Goal: Information Seeking & Learning: Learn about a topic

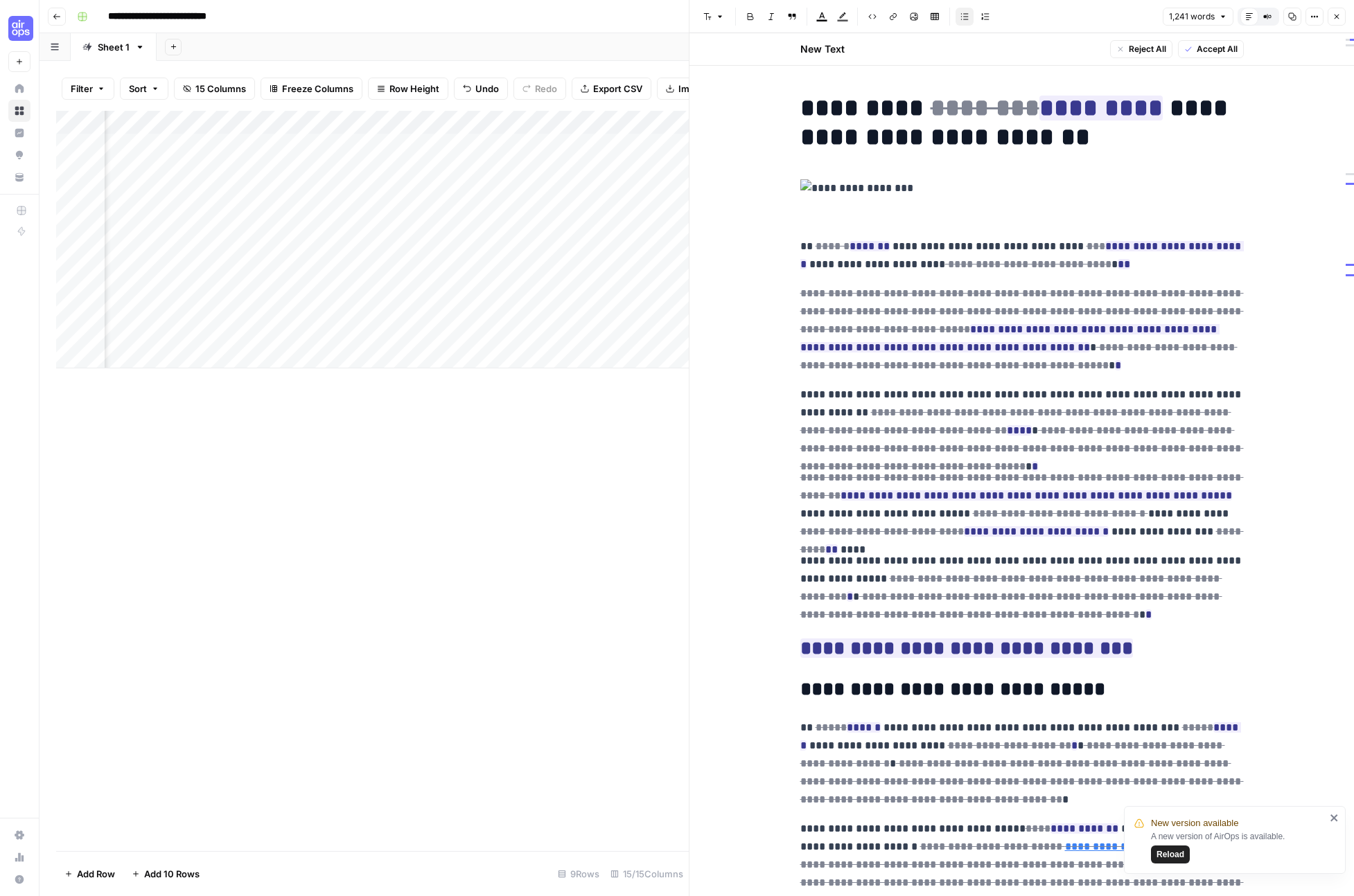
scroll to position [1958, 0]
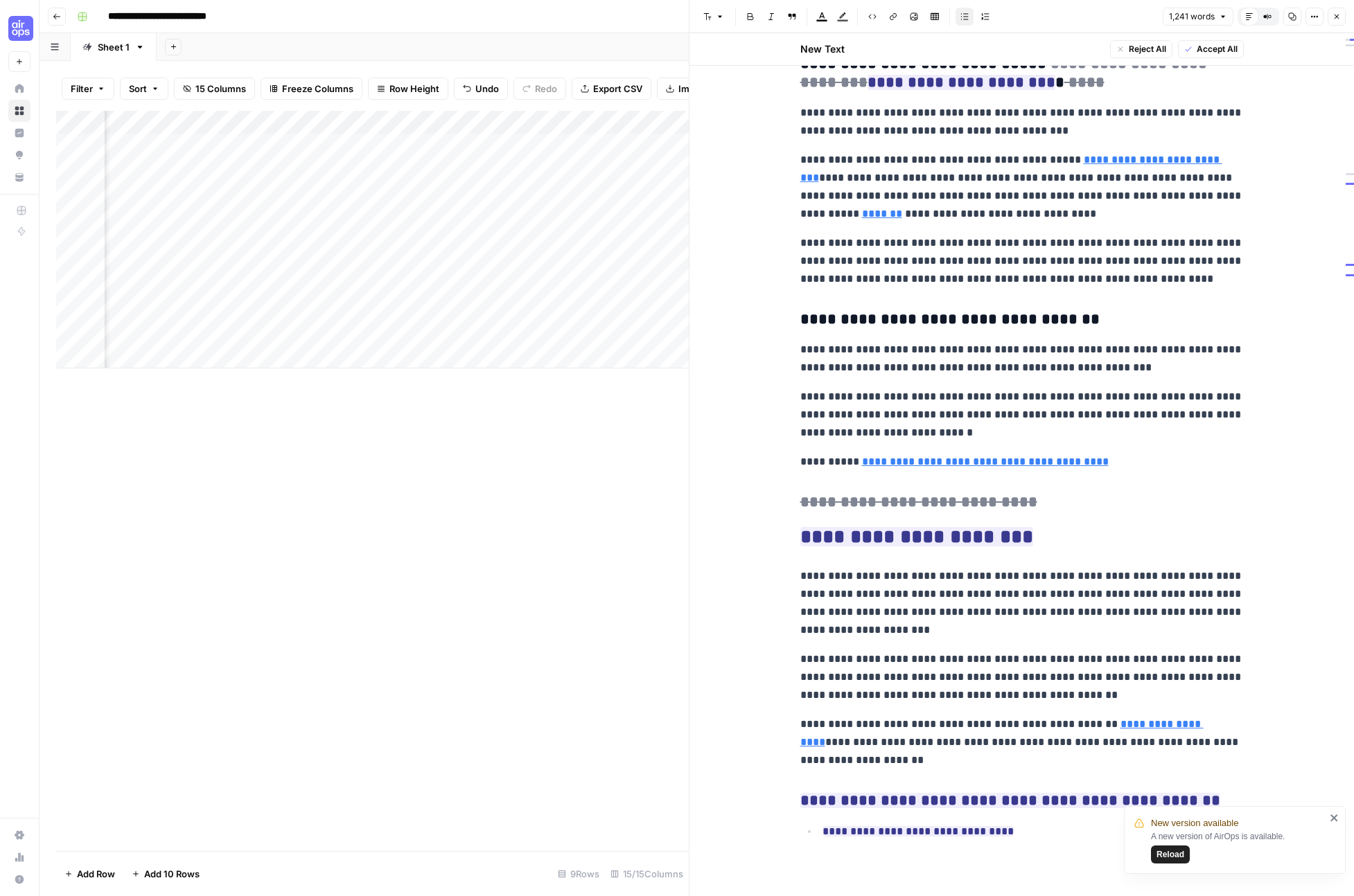
click at [415, 610] on div "Add Column" at bounding box center [372, 481] width 633 height 740
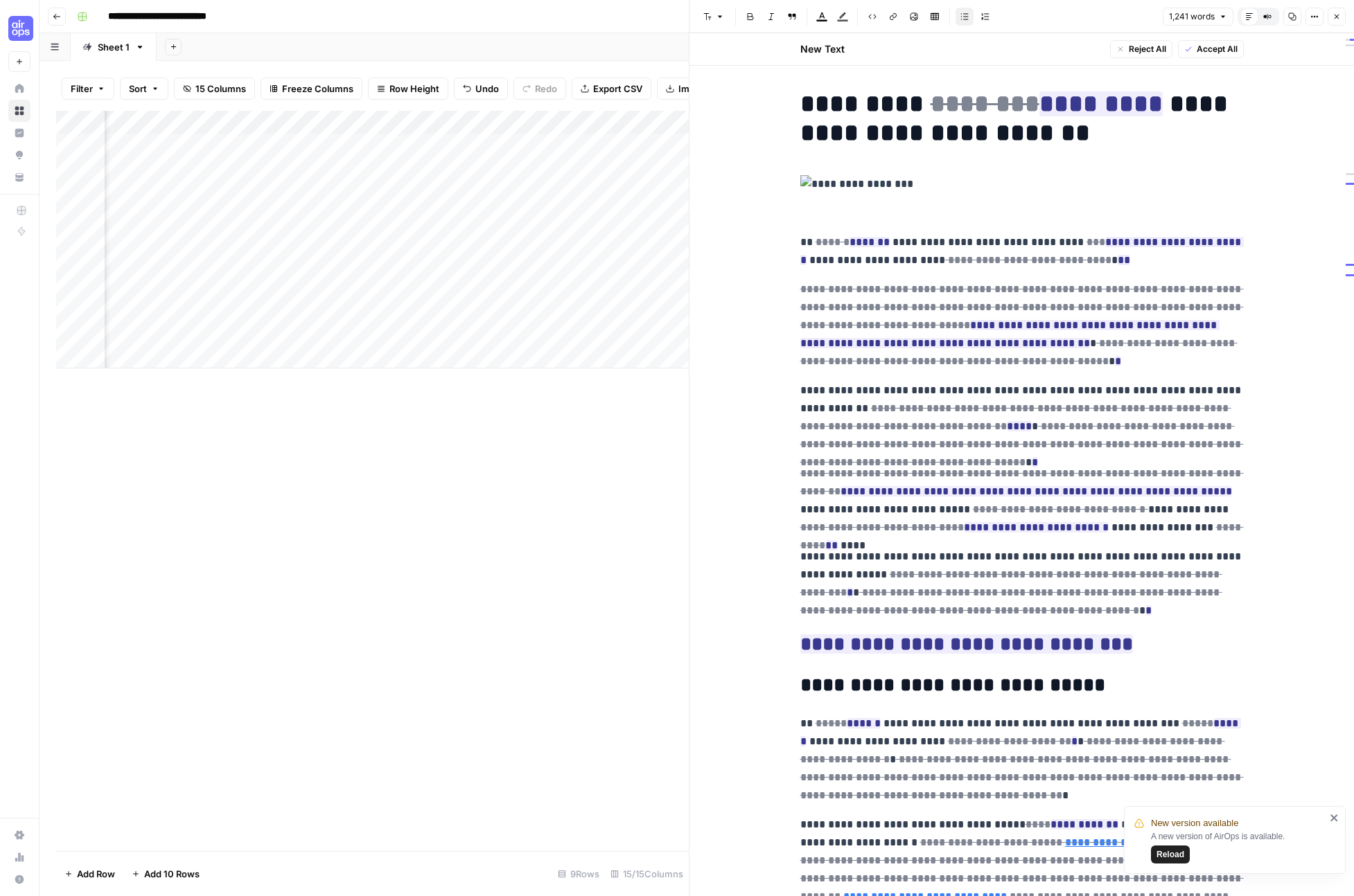
scroll to position [0, 0]
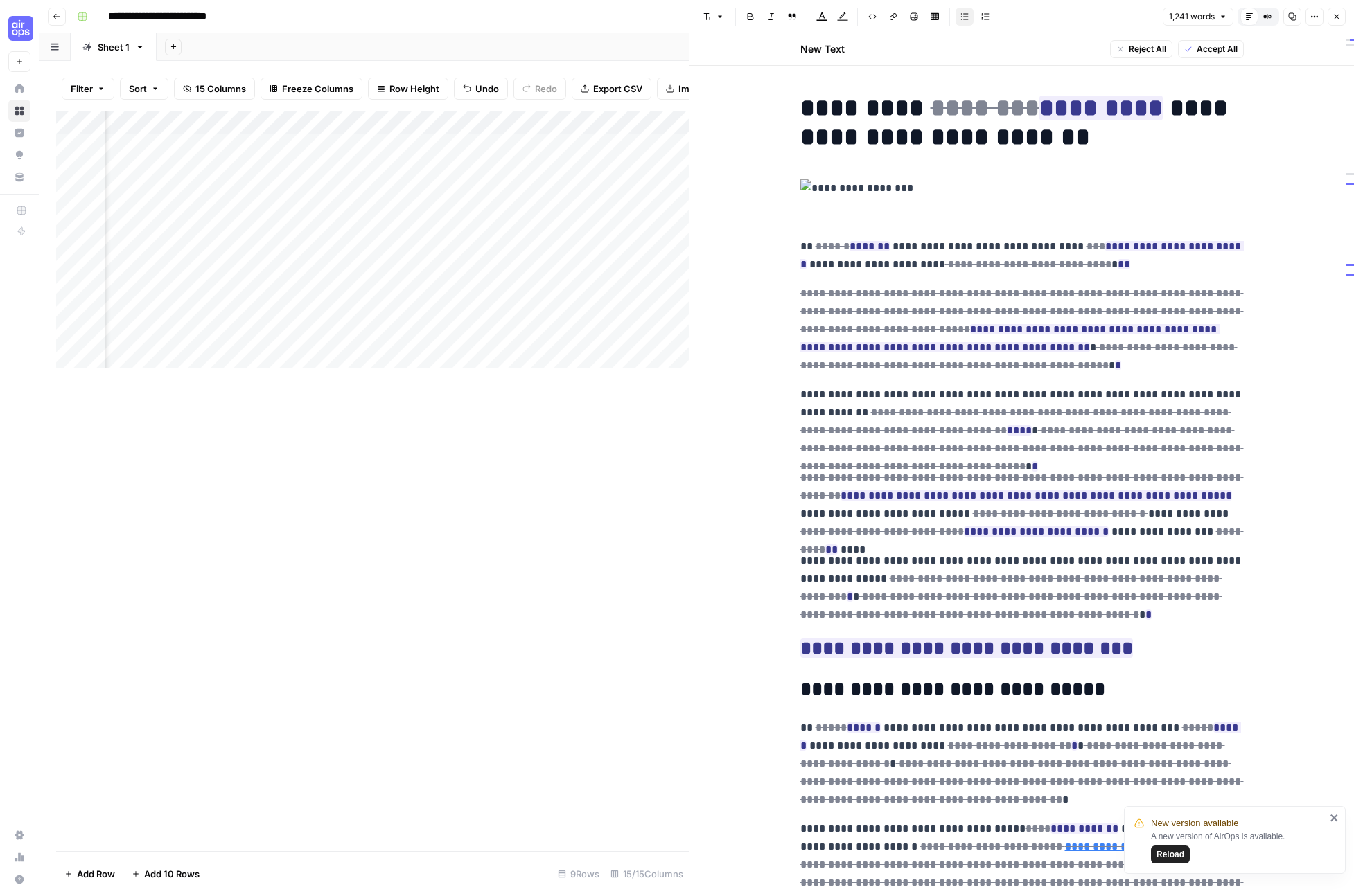
click at [1165, 858] on span "Reload" at bounding box center [1170, 855] width 28 height 13
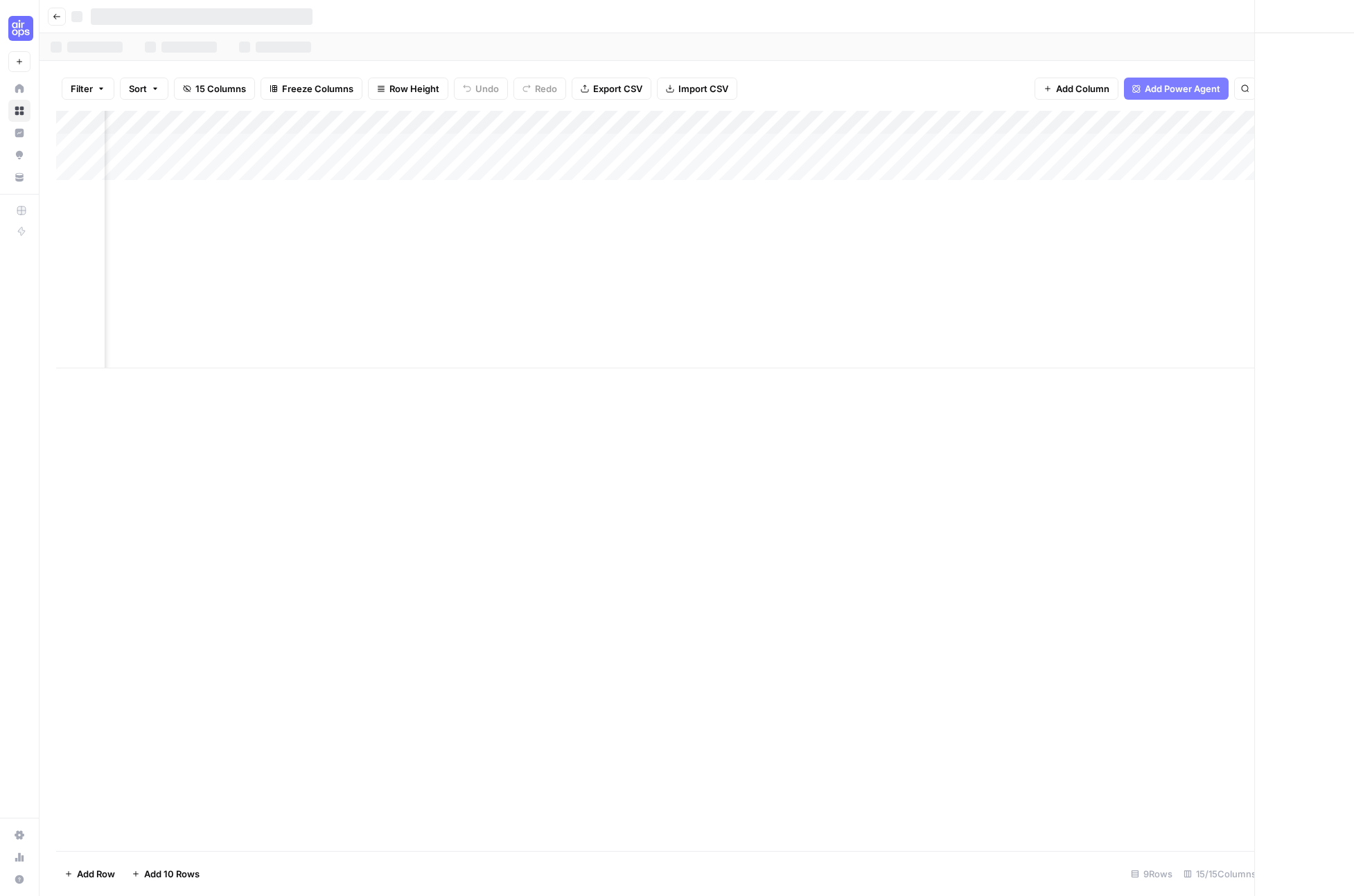
scroll to position [0, 1185]
type input "**********"
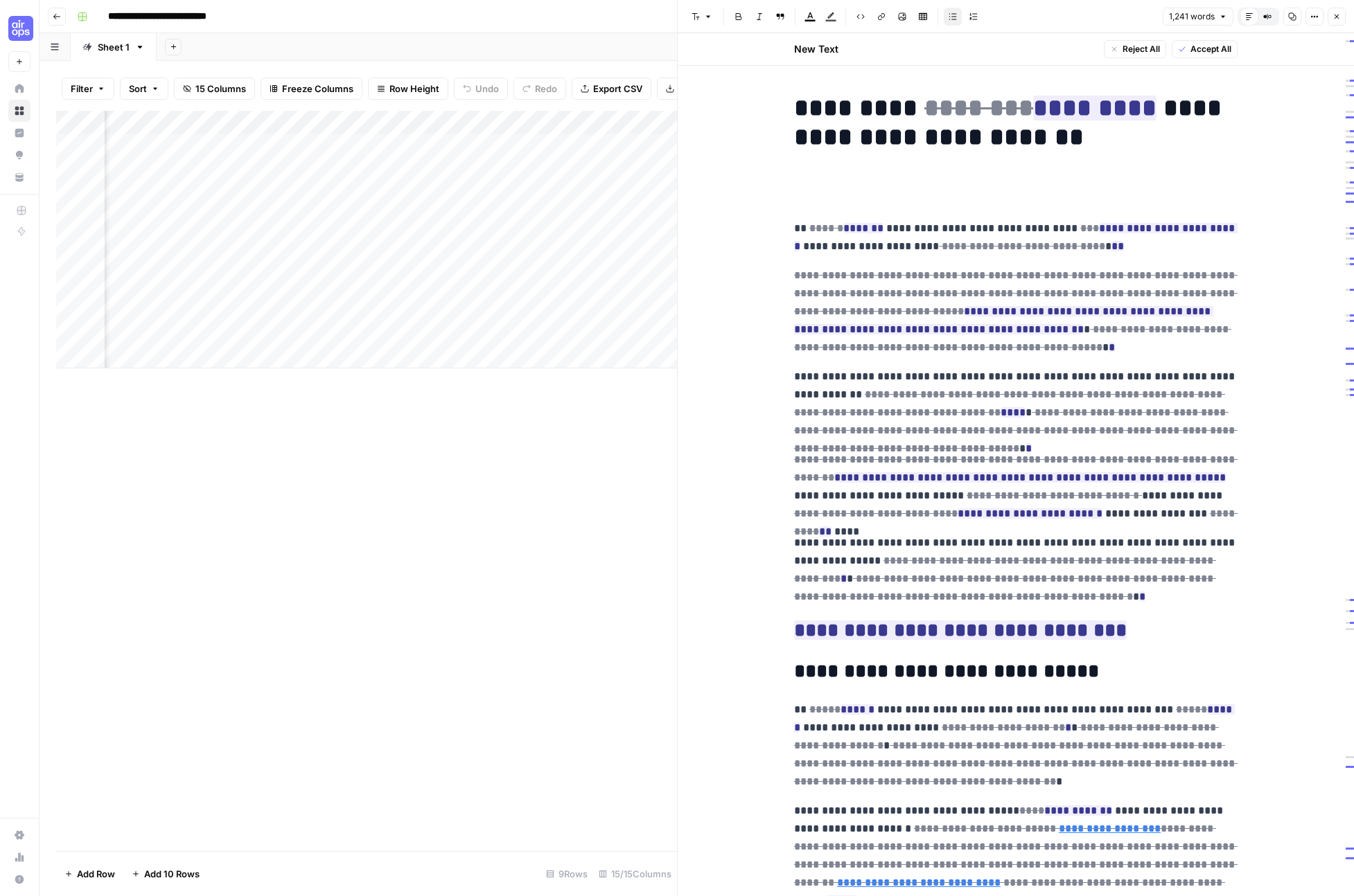
scroll to position [0, 1813]
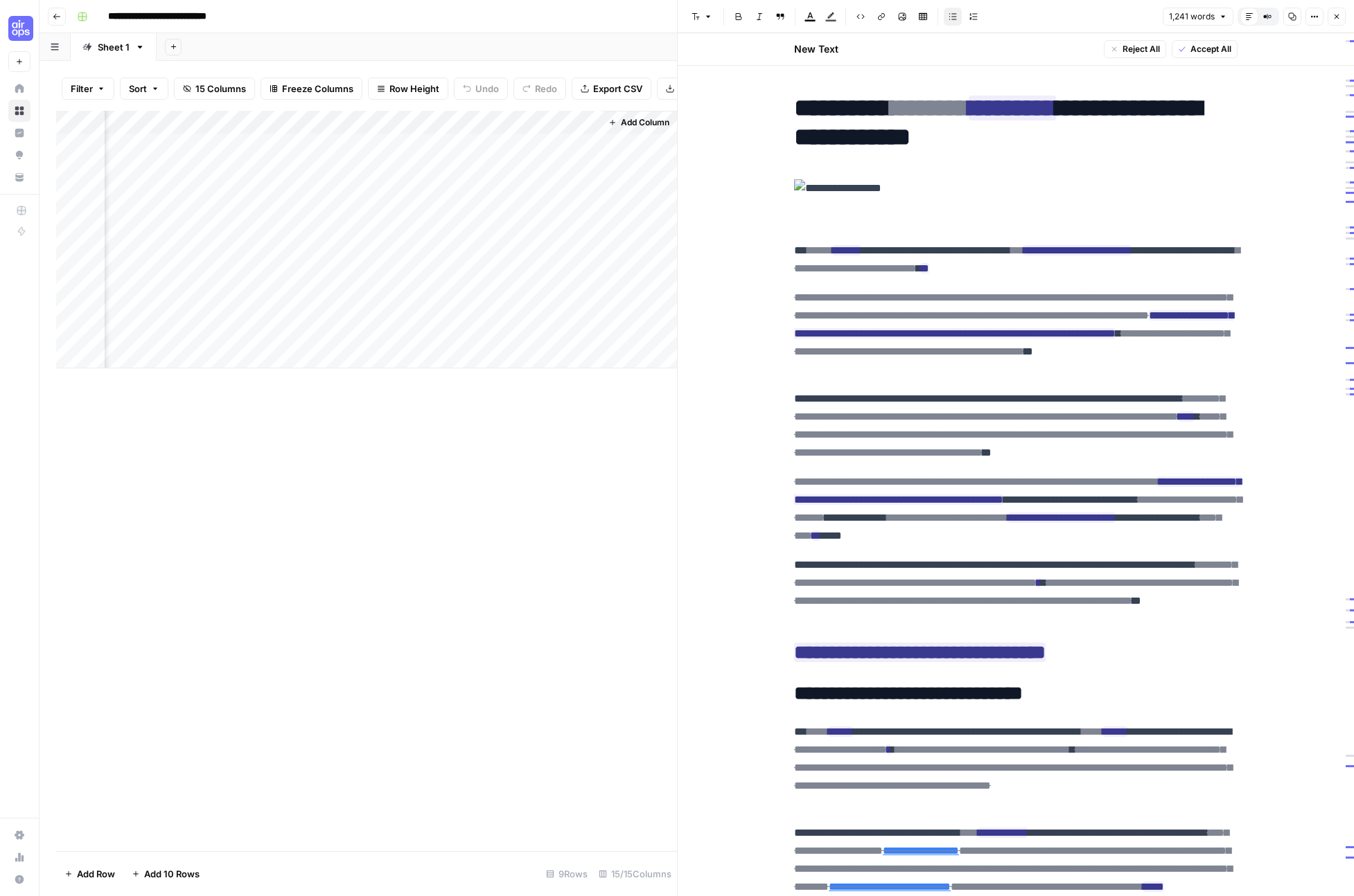
click at [586, 146] on div "Add Column" at bounding box center [367, 239] width 621 height 258
click at [571, 145] on div "Add Column" at bounding box center [367, 239] width 621 height 258
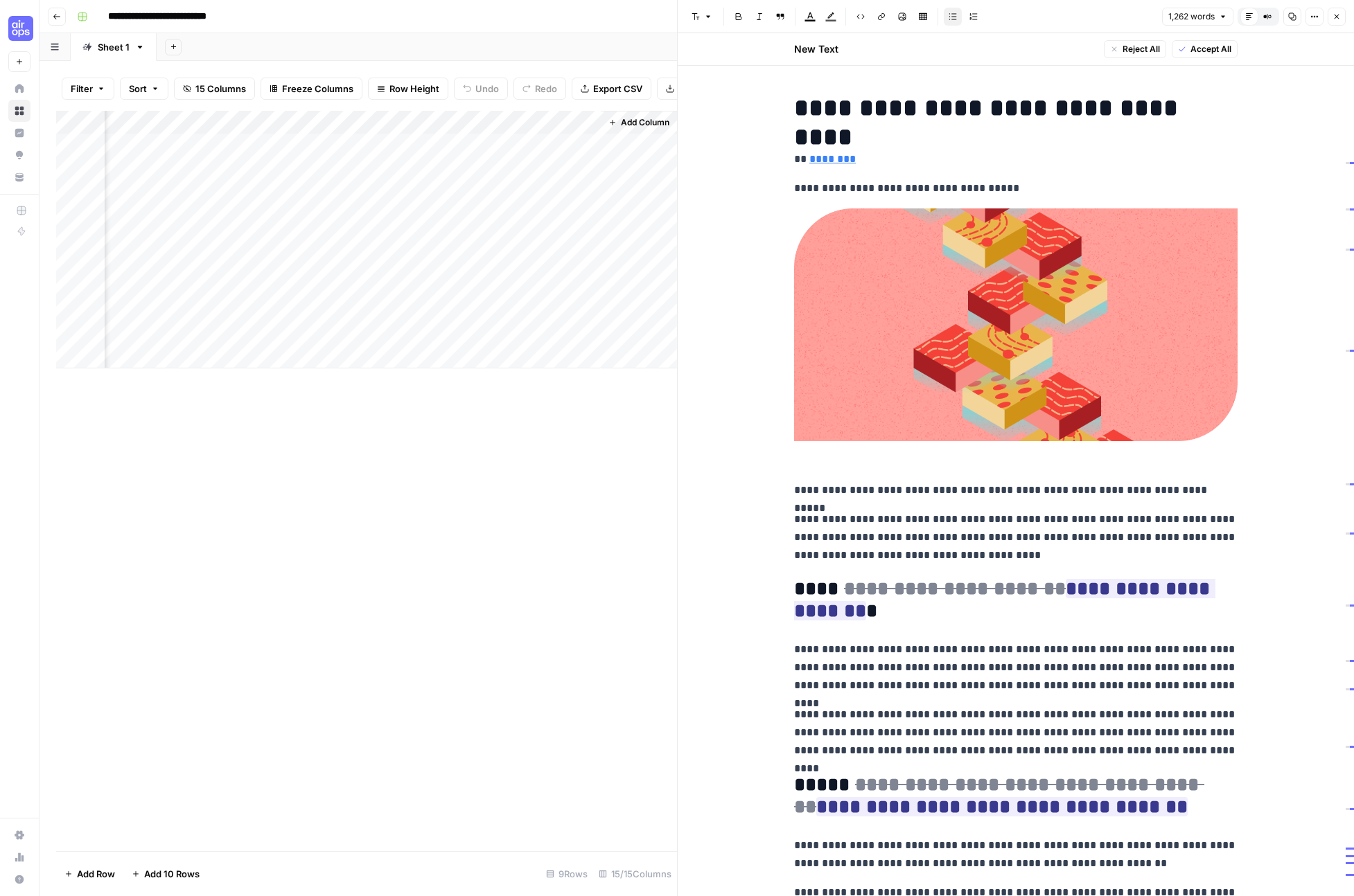
click at [1201, 55] on button "Accept All" at bounding box center [1204, 50] width 65 height 18
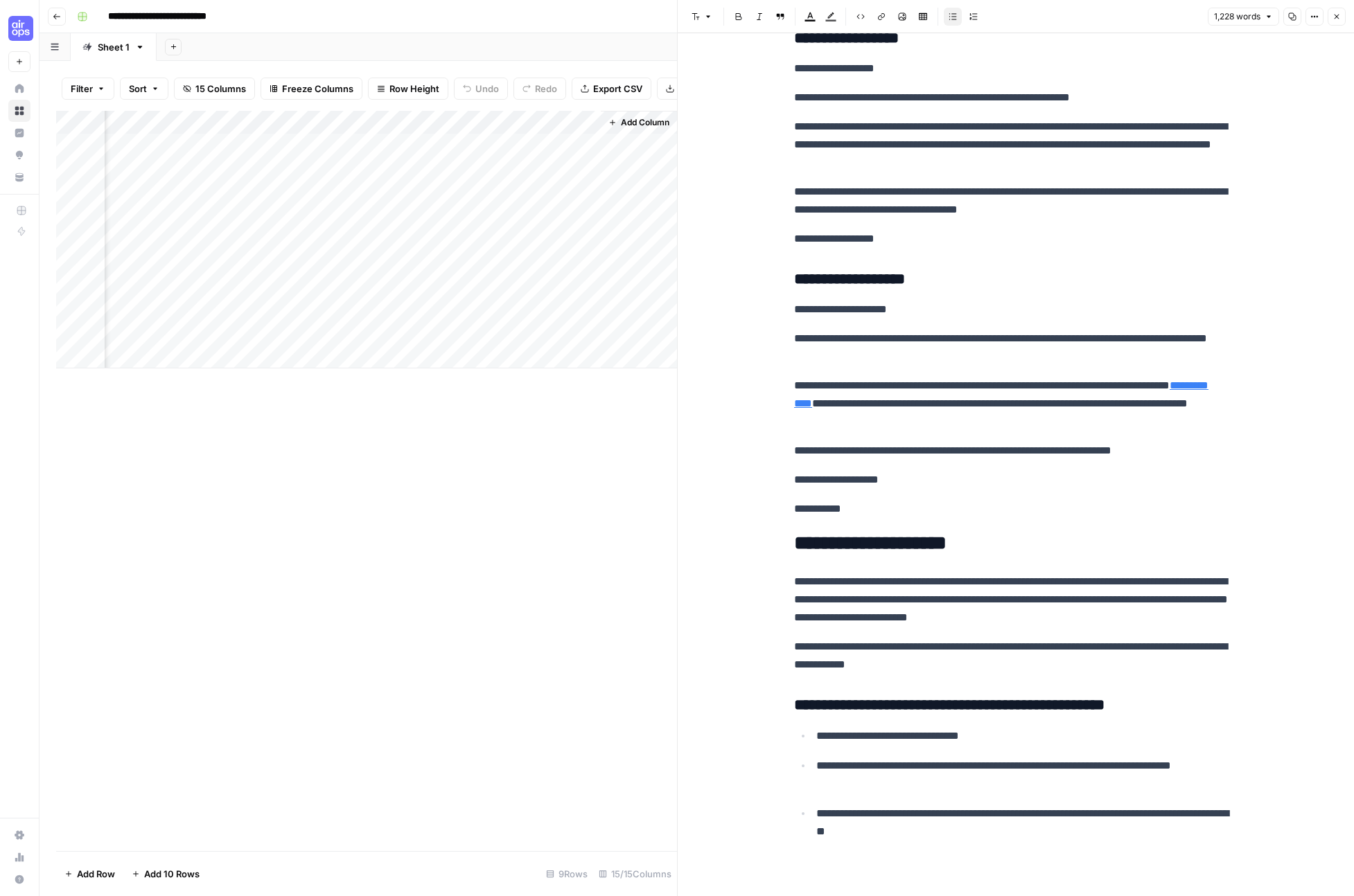
scroll to position [2588, 0]
click at [589, 145] on div "Add Column" at bounding box center [367, 239] width 621 height 258
click at [569, 502] on div "Add Column" at bounding box center [367, 481] width 621 height 740
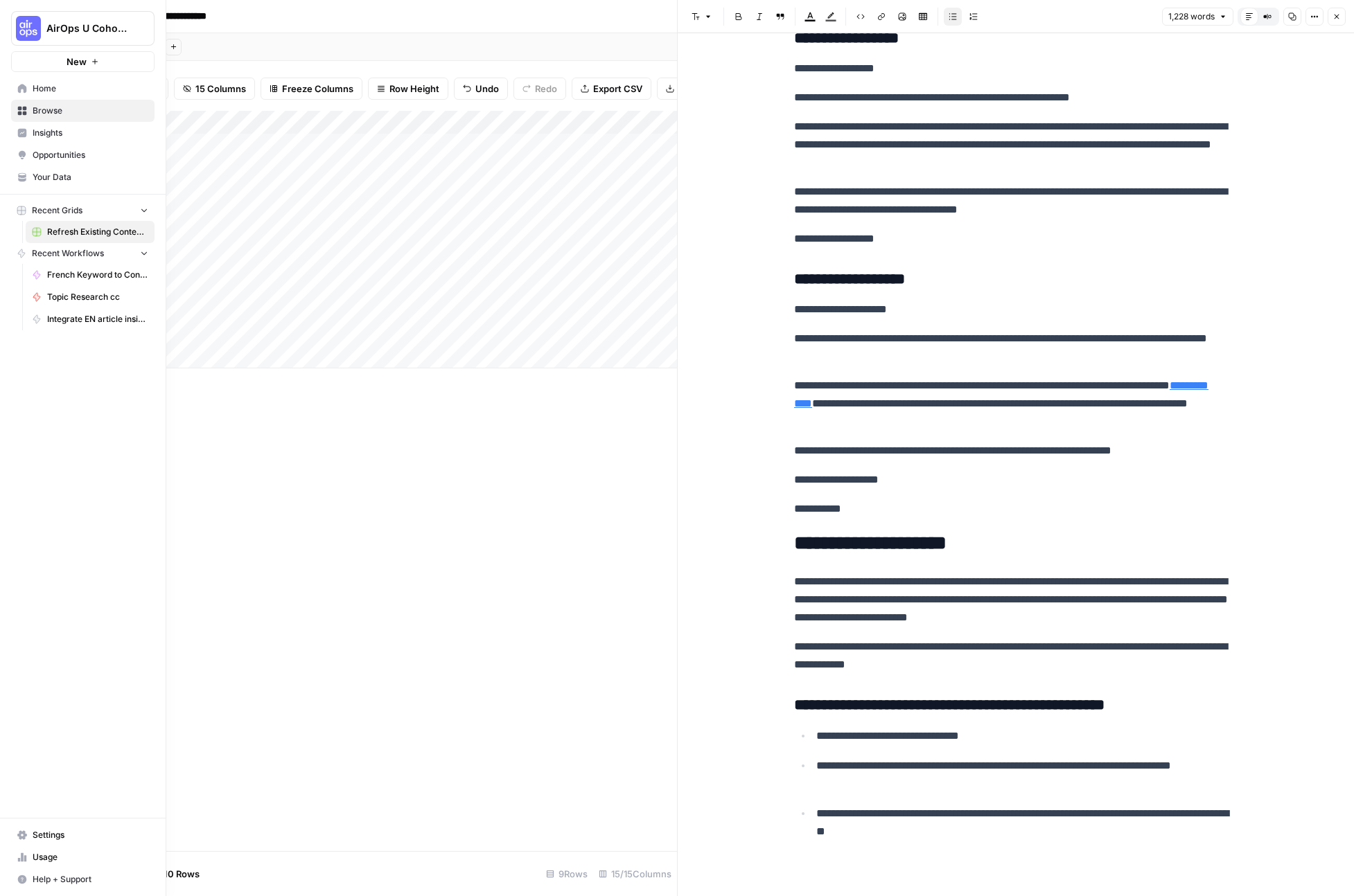
click at [53, 182] on span "Your Data" at bounding box center [90, 178] width 116 height 13
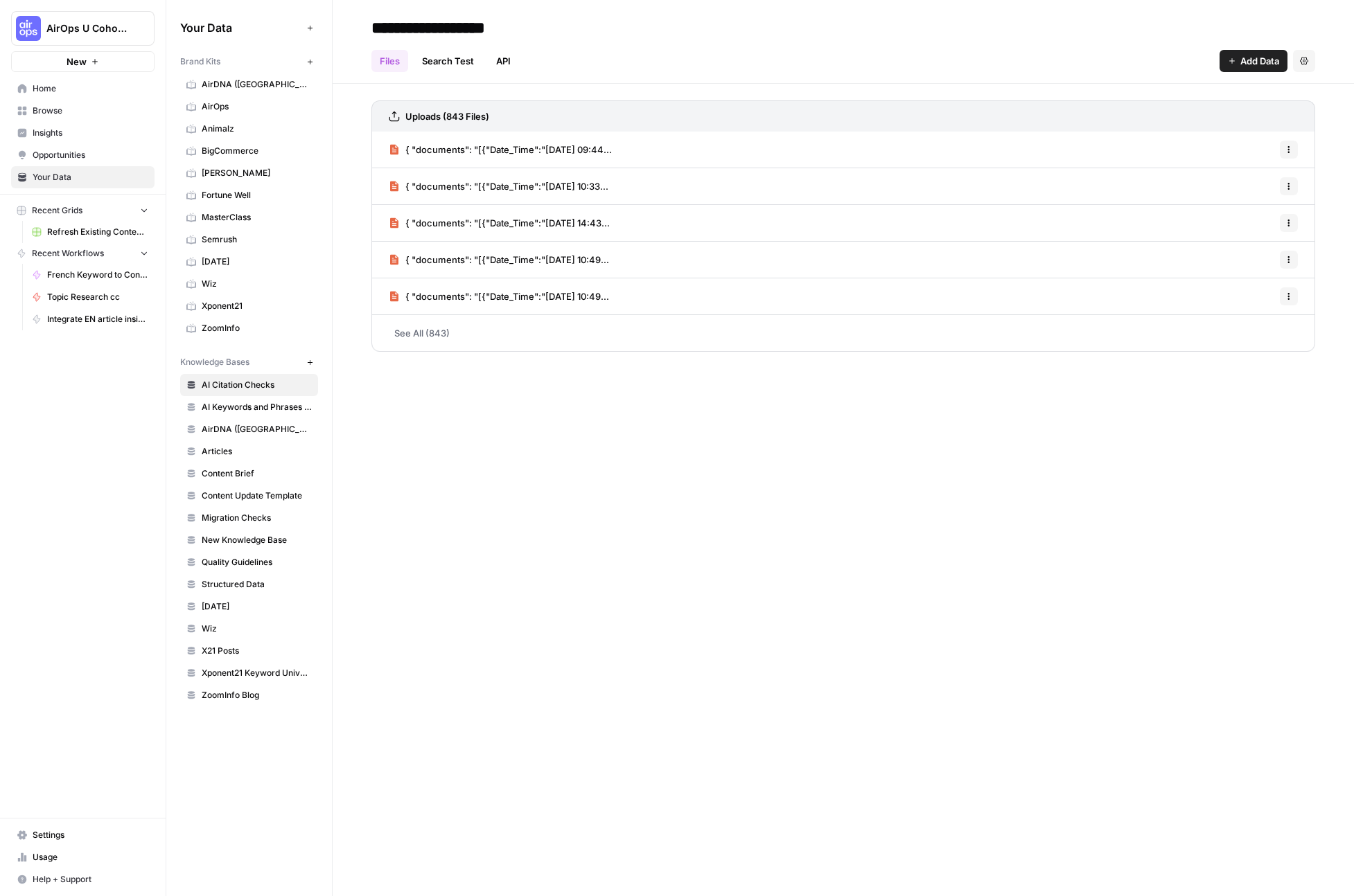
click at [433, 499] on div "**********" at bounding box center [843, 448] width 1021 height 896
click at [217, 332] on span "ZoomInfo" at bounding box center [257, 329] width 111 height 13
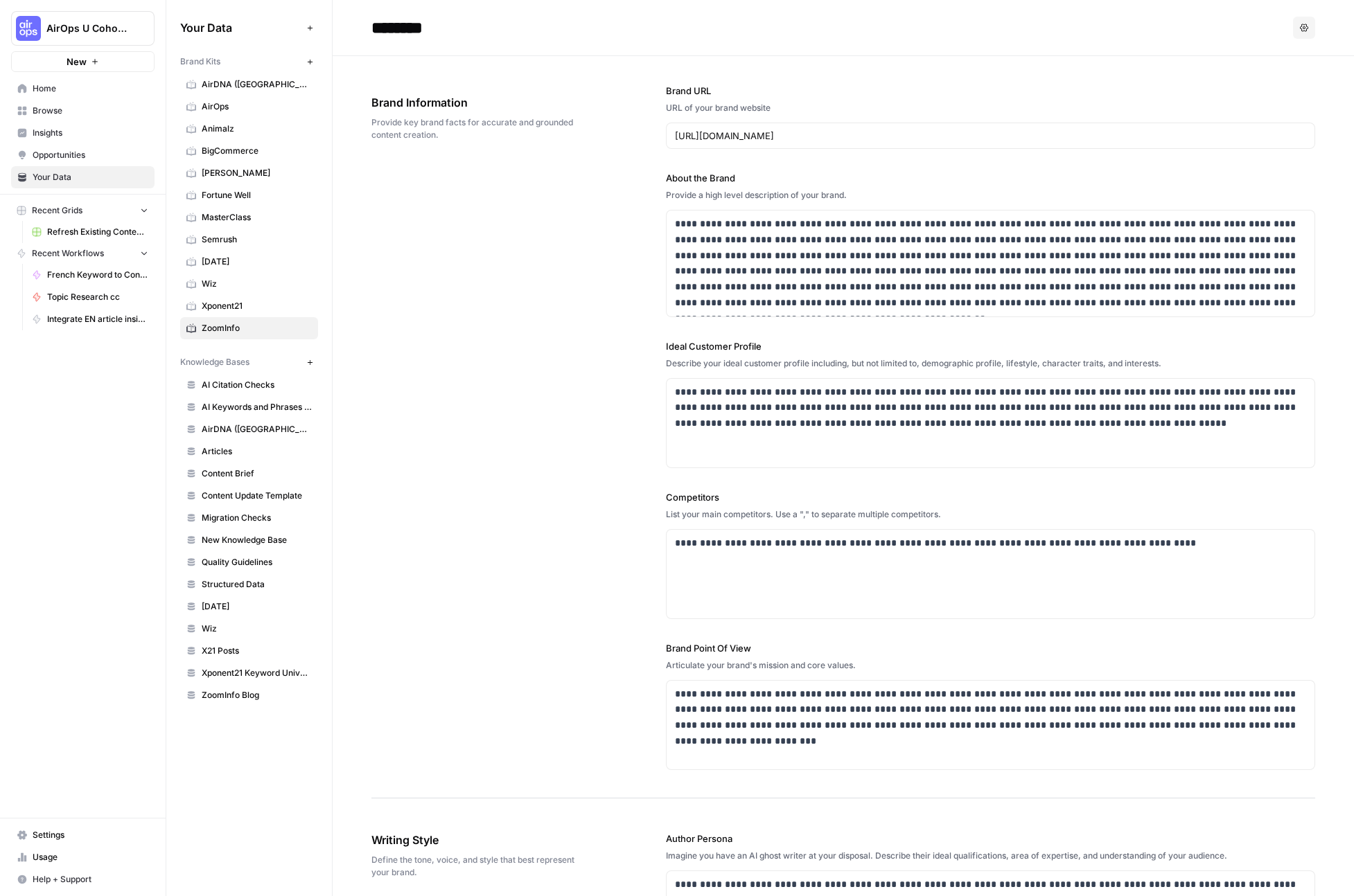
click at [220, 230] on link "Semrush" at bounding box center [250, 239] width 138 height 22
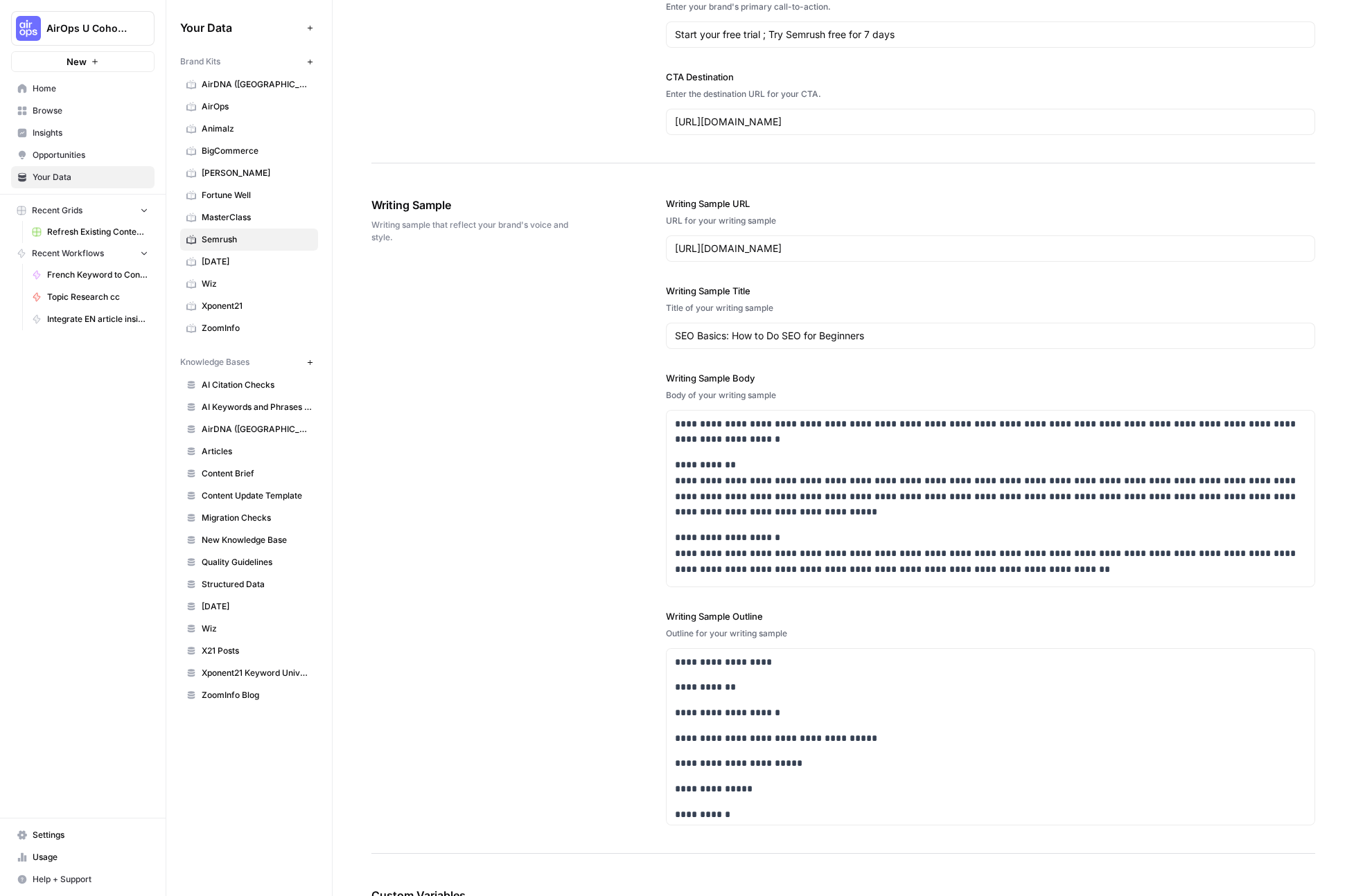
scroll to position [1598, 0]
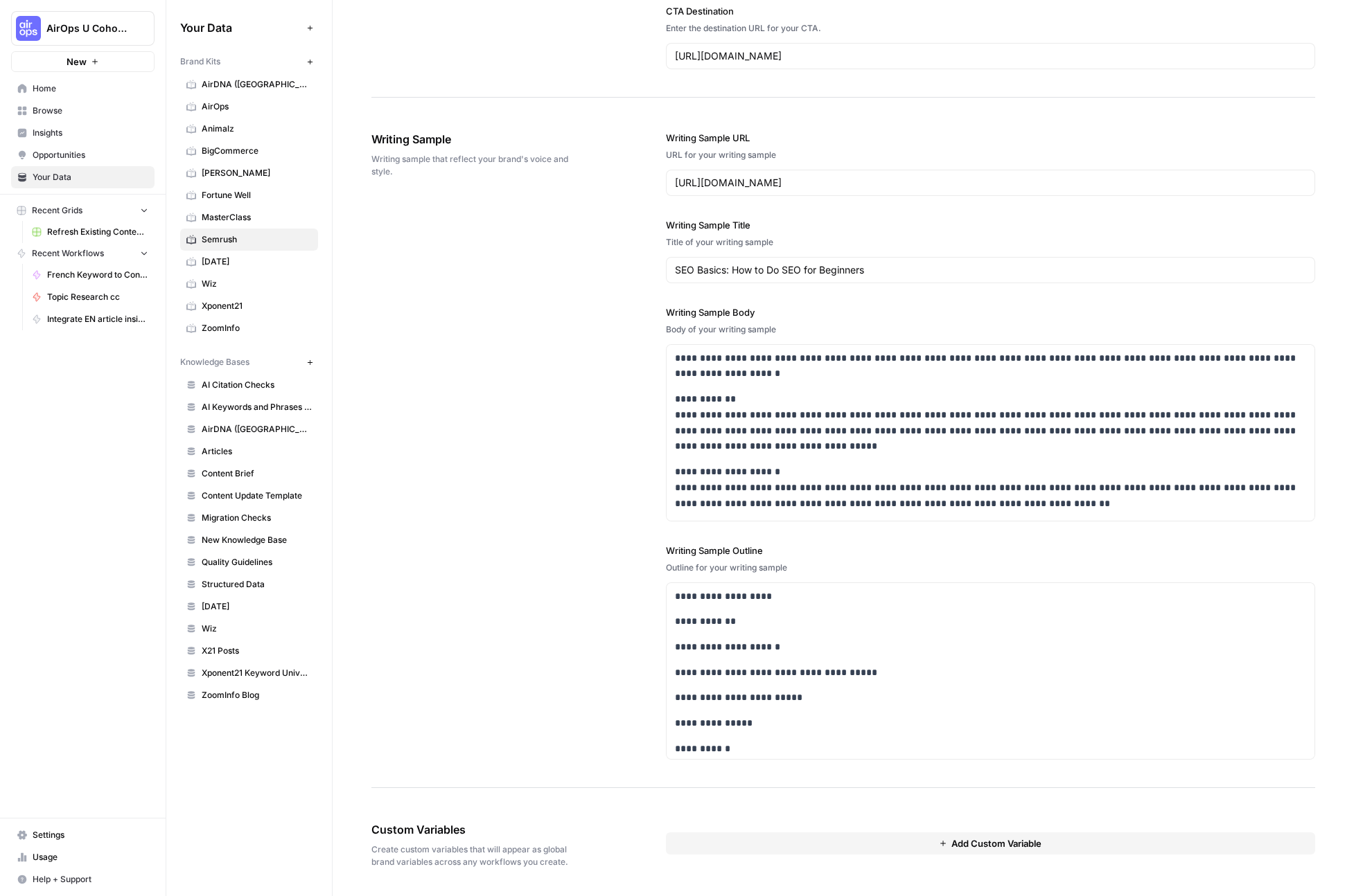
click at [536, 550] on div "**********" at bounding box center [843, 446] width 944 height 685
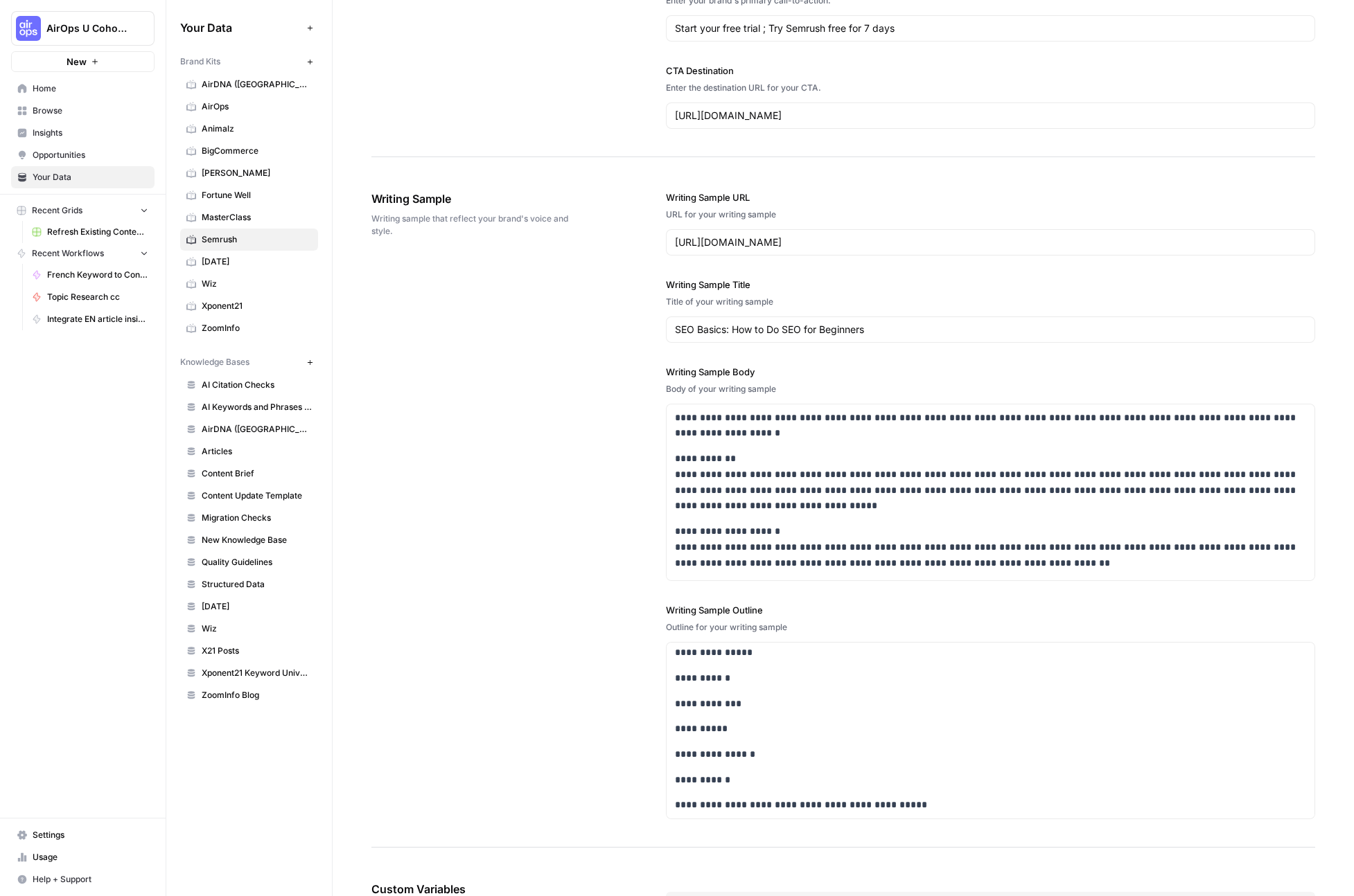
scroll to position [1537, 0]
click at [231, 326] on span "ZoomInfo" at bounding box center [257, 329] width 111 height 13
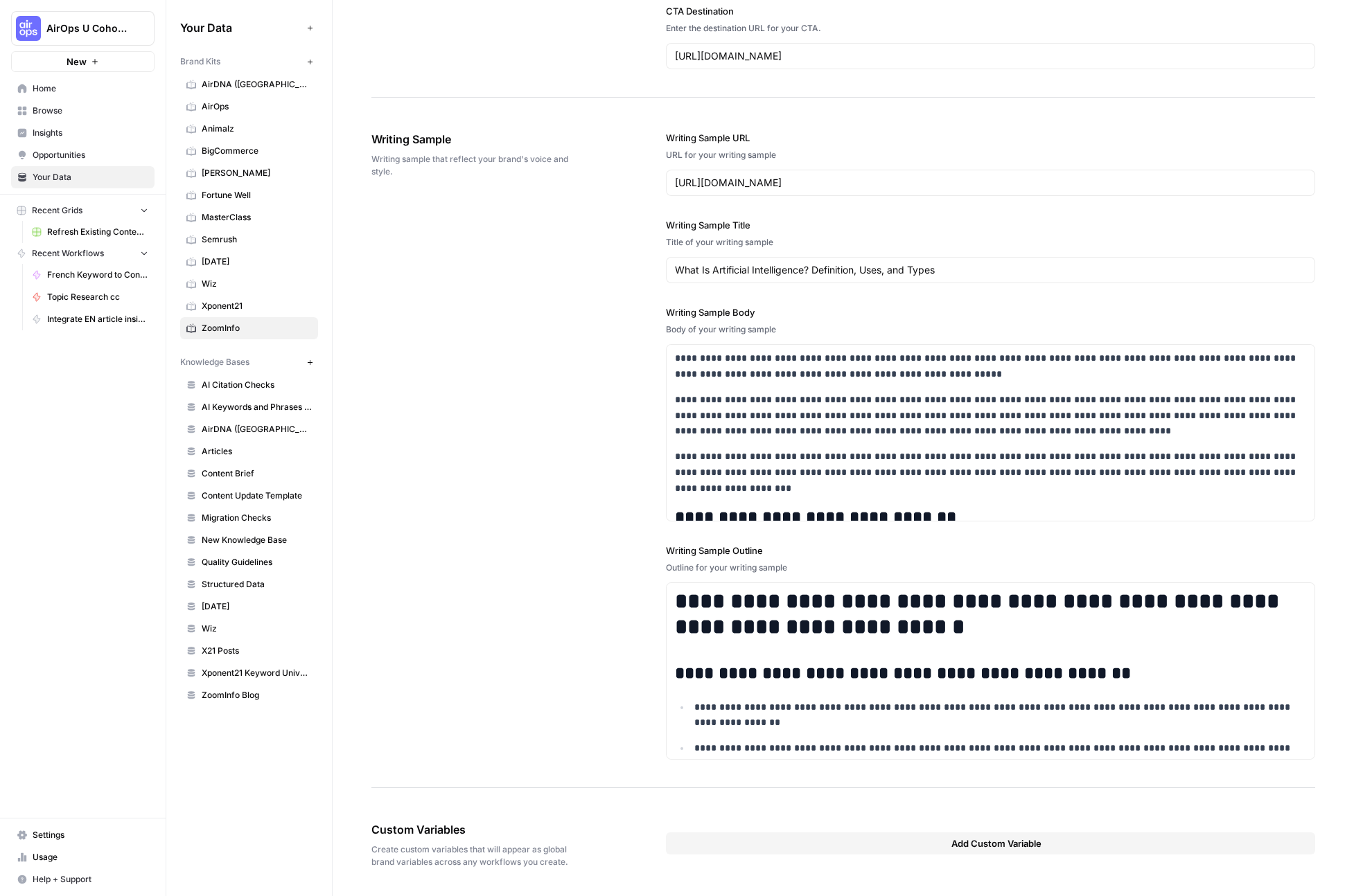
scroll to position [1438, 0]
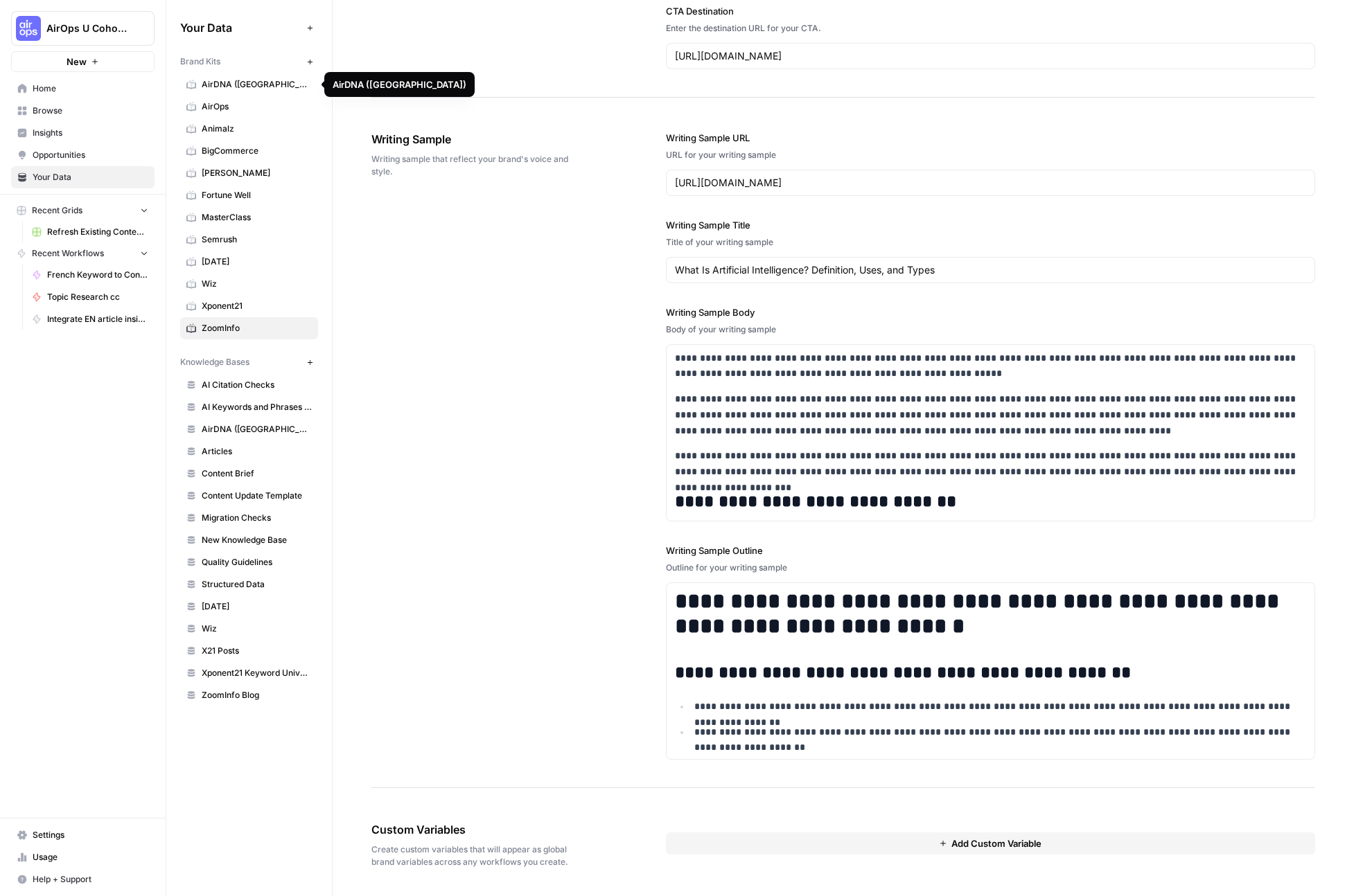
click at [216, 100] on span "AirOps" at bounding box center [257, 107] width 111 height 13
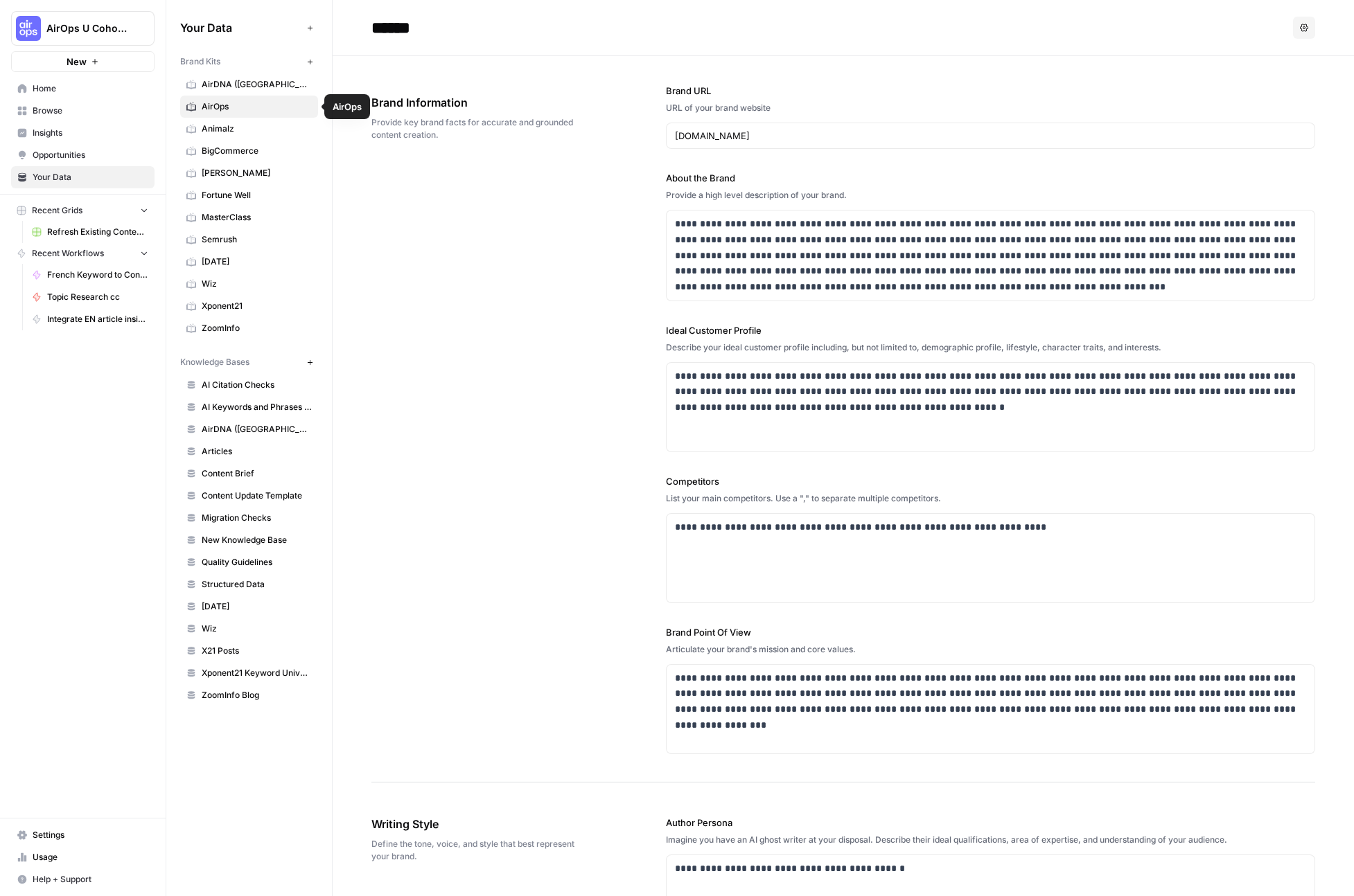
click at [208, 129] on span "Animalz" at bounding box center [257, 129] width 111 height 13
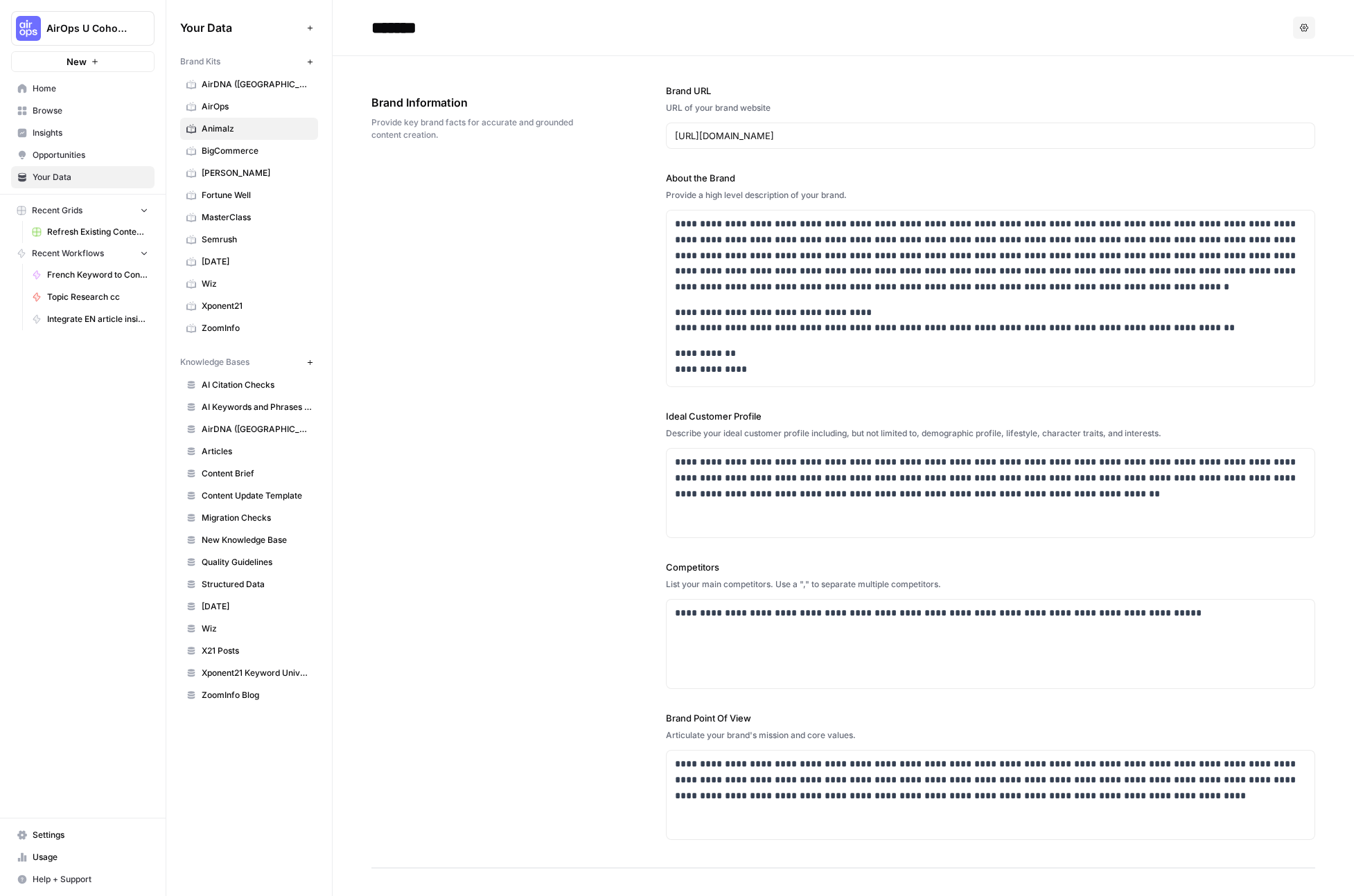
click at [473, 374] on div "**********" at bounding box center [843, 462] width 944 height 812
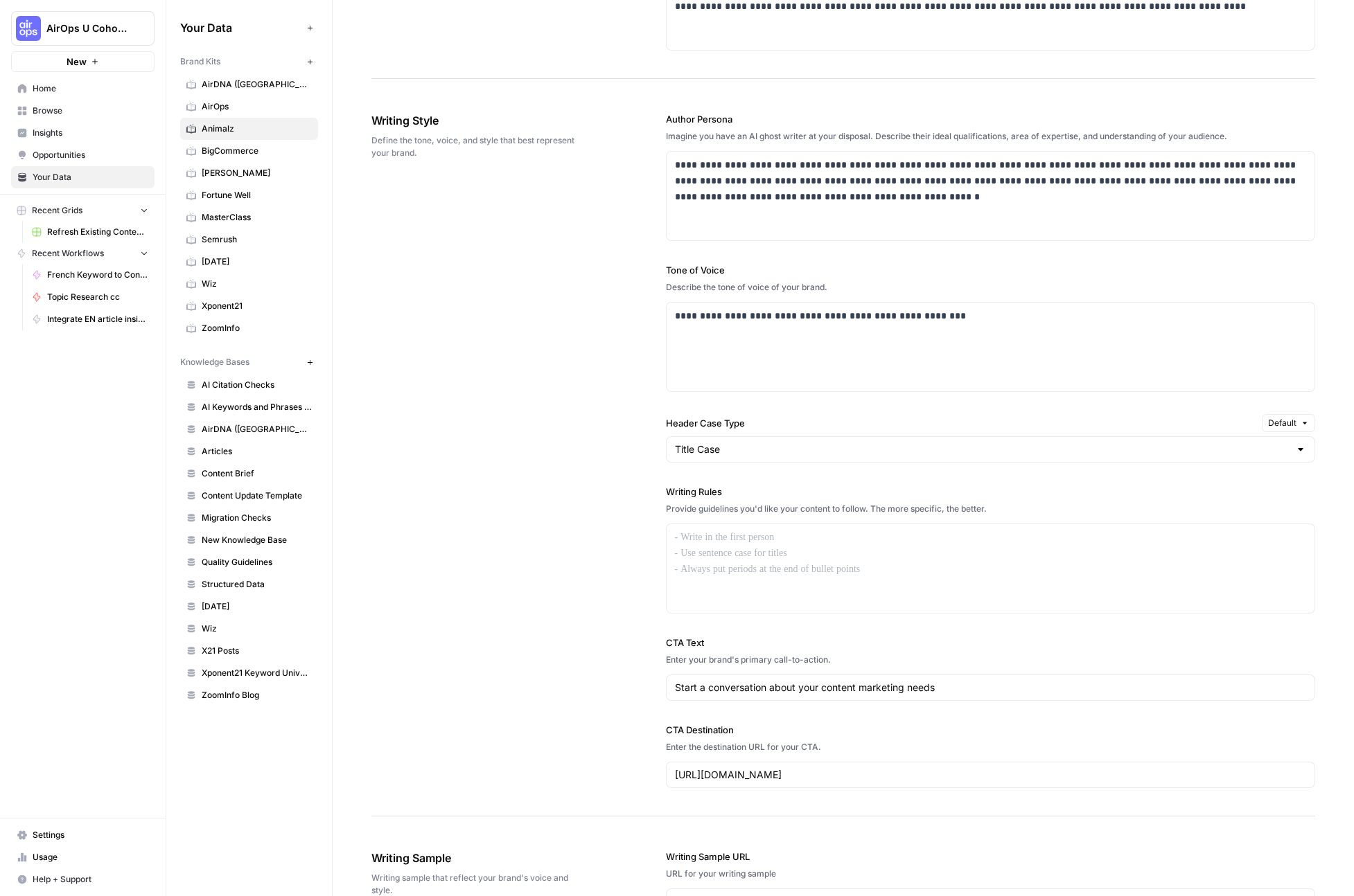
scroll to position [787, 0]
click at [522, 356] on div "**********" at bounding box center [843, 452] width 944 height 732
